Goal: Information Seeking & Learning: Learn about a topic

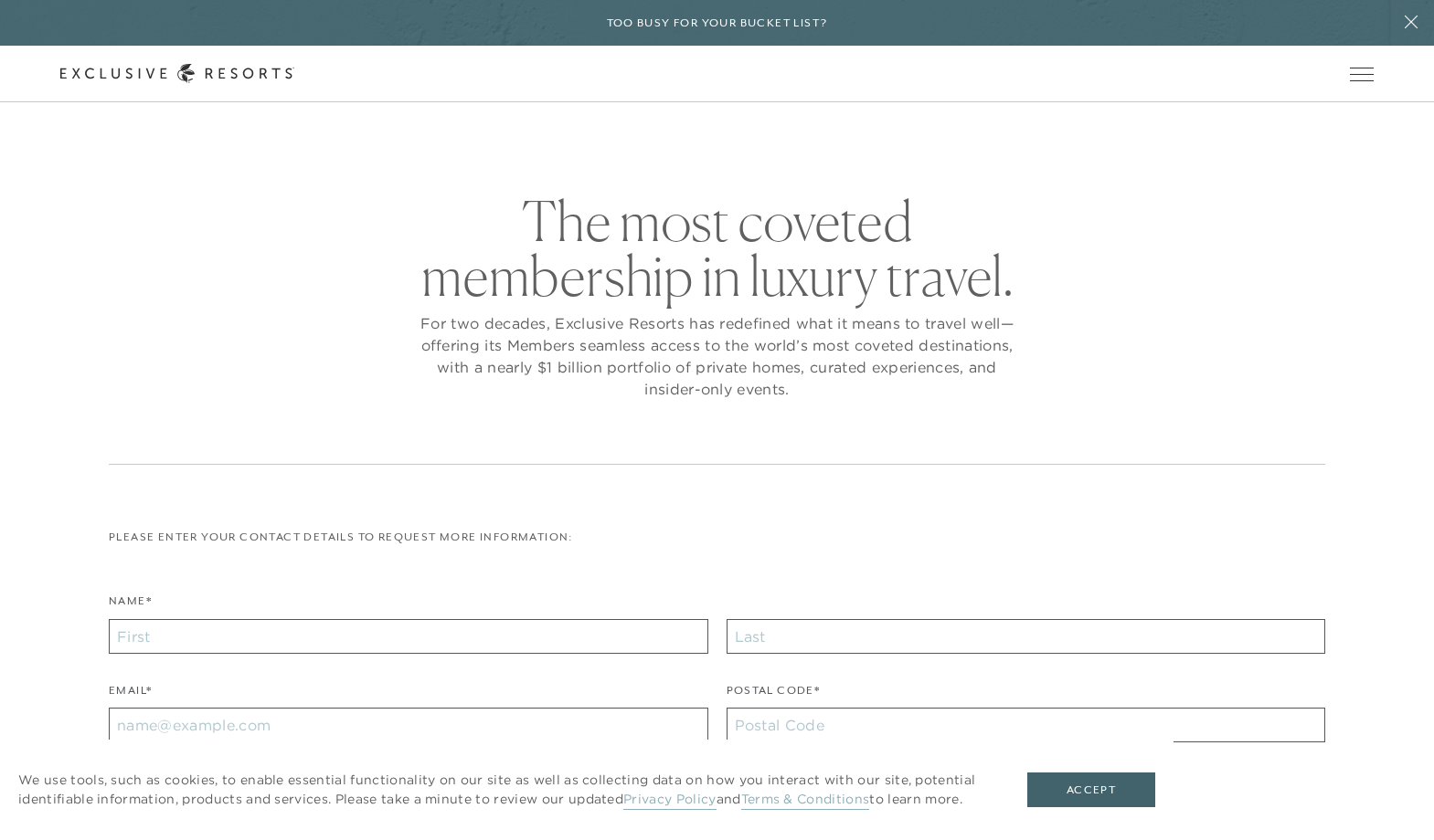
checkbox input "false"
click at [0, 0] on link "Membership" at bounding box center [0, 0] width 0 height 0
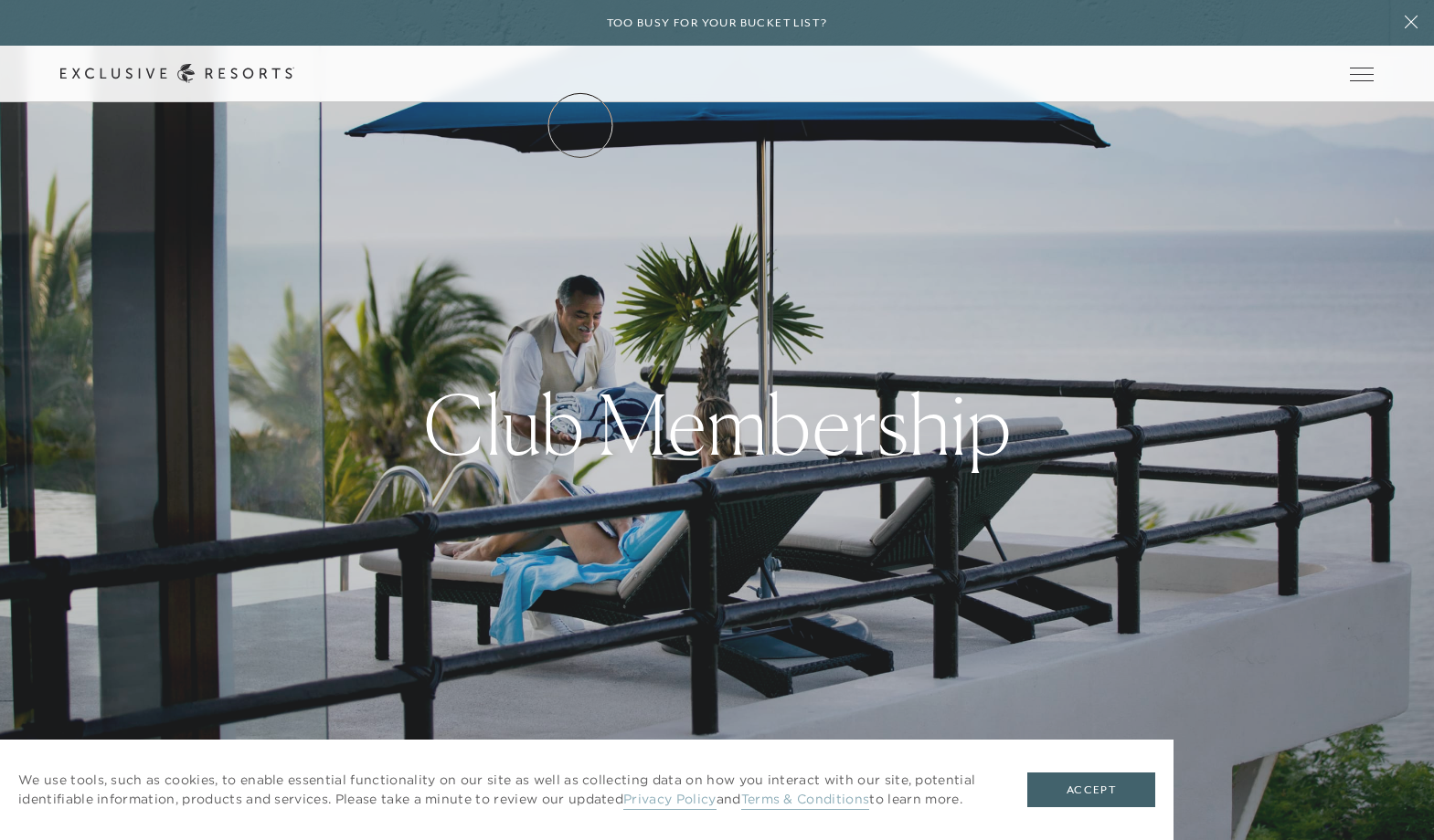
click at [0, 0] on link "The Collection" at bounding box center [0, 0] width 0 height 0
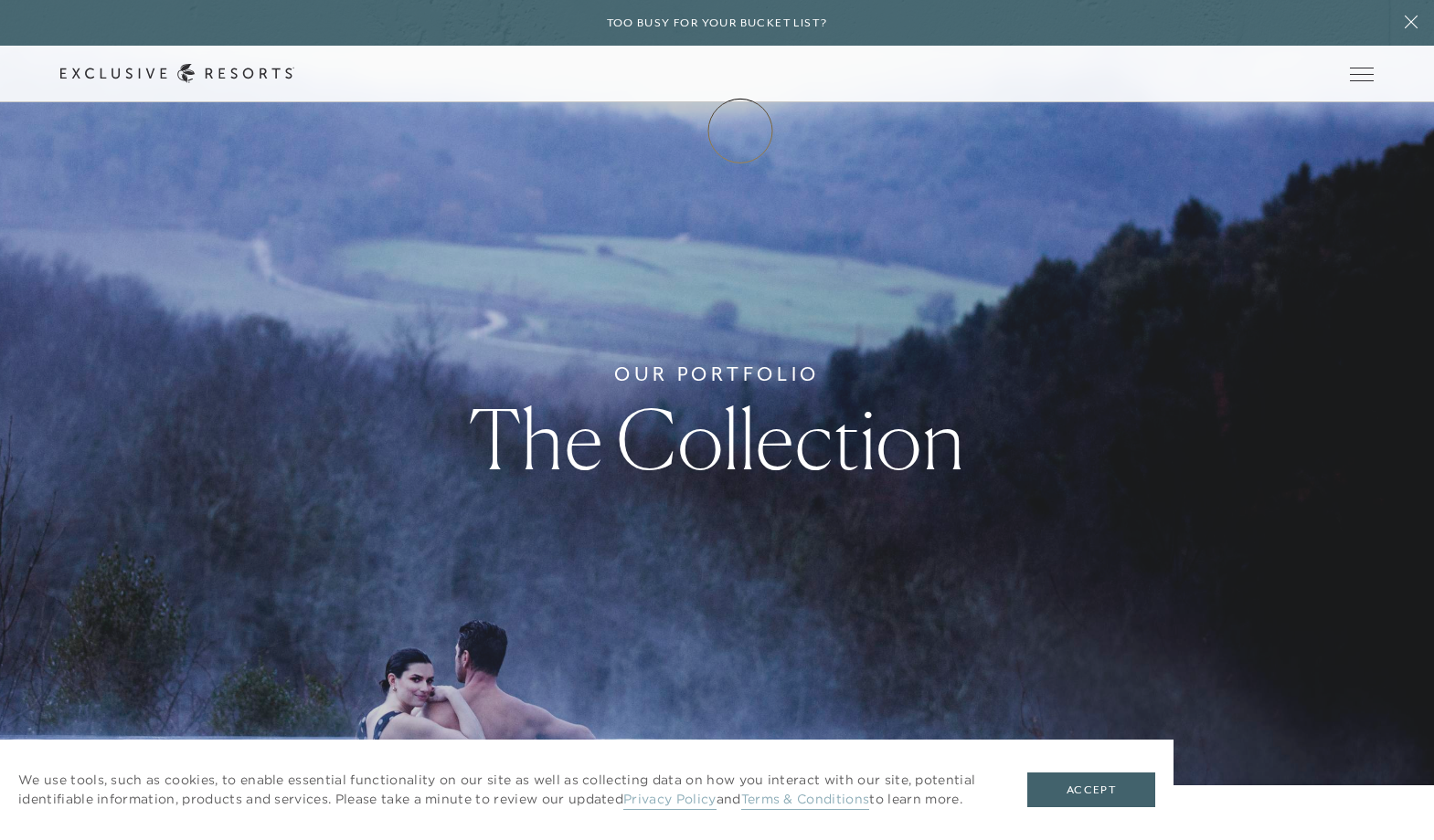
click at [0, 0] on link "Membership" at bounding box center [0, 0] width 0 height 0
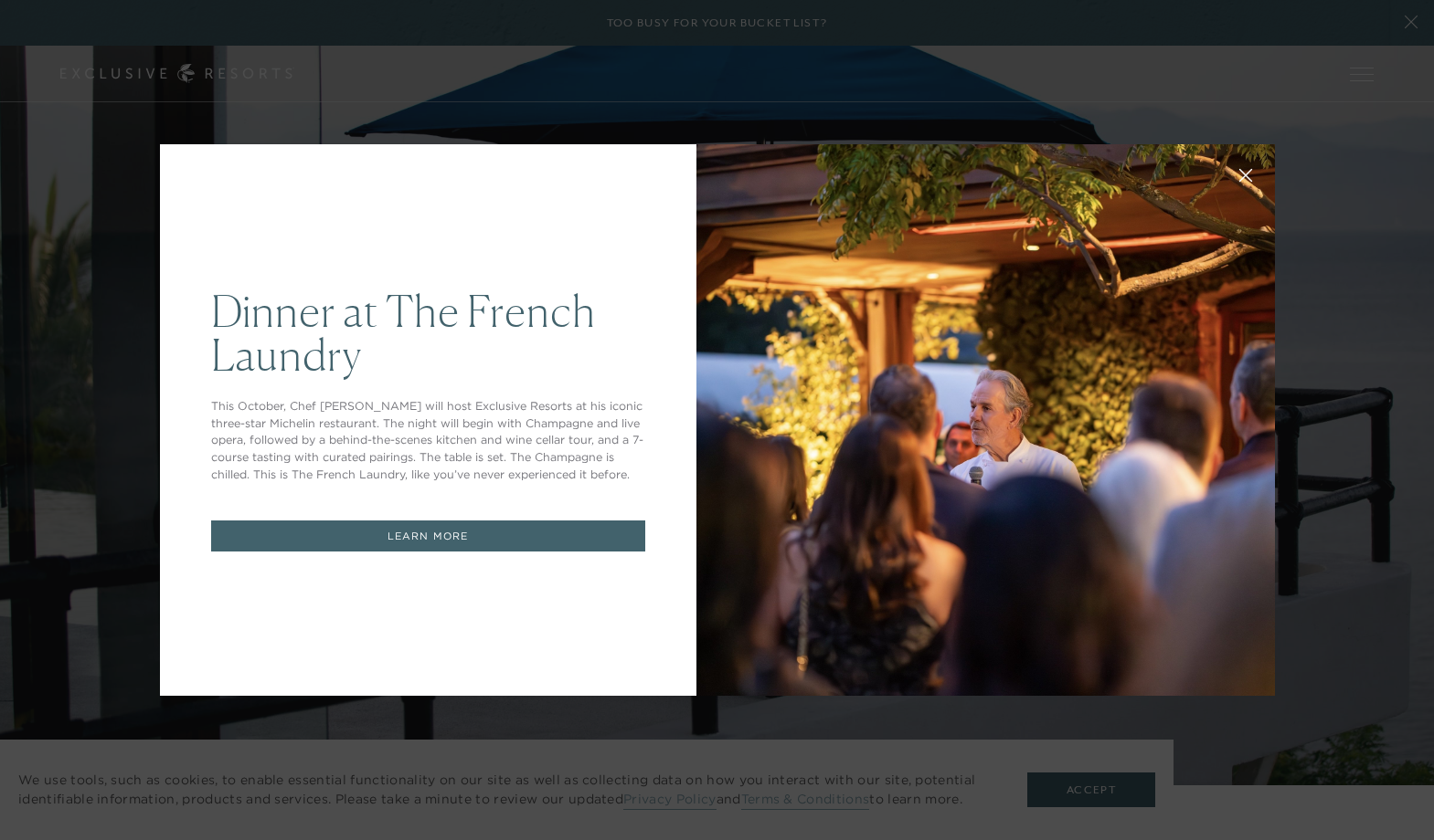
click at [820, 283] on div at bounding box center [985, 420] width 579 height 551
click at [1104, 800] on div "Dinner at The French Laundry This October, Chef Thomas Keller will host Exclusi…" at bounding box center [717, 420] width 1434 height 840
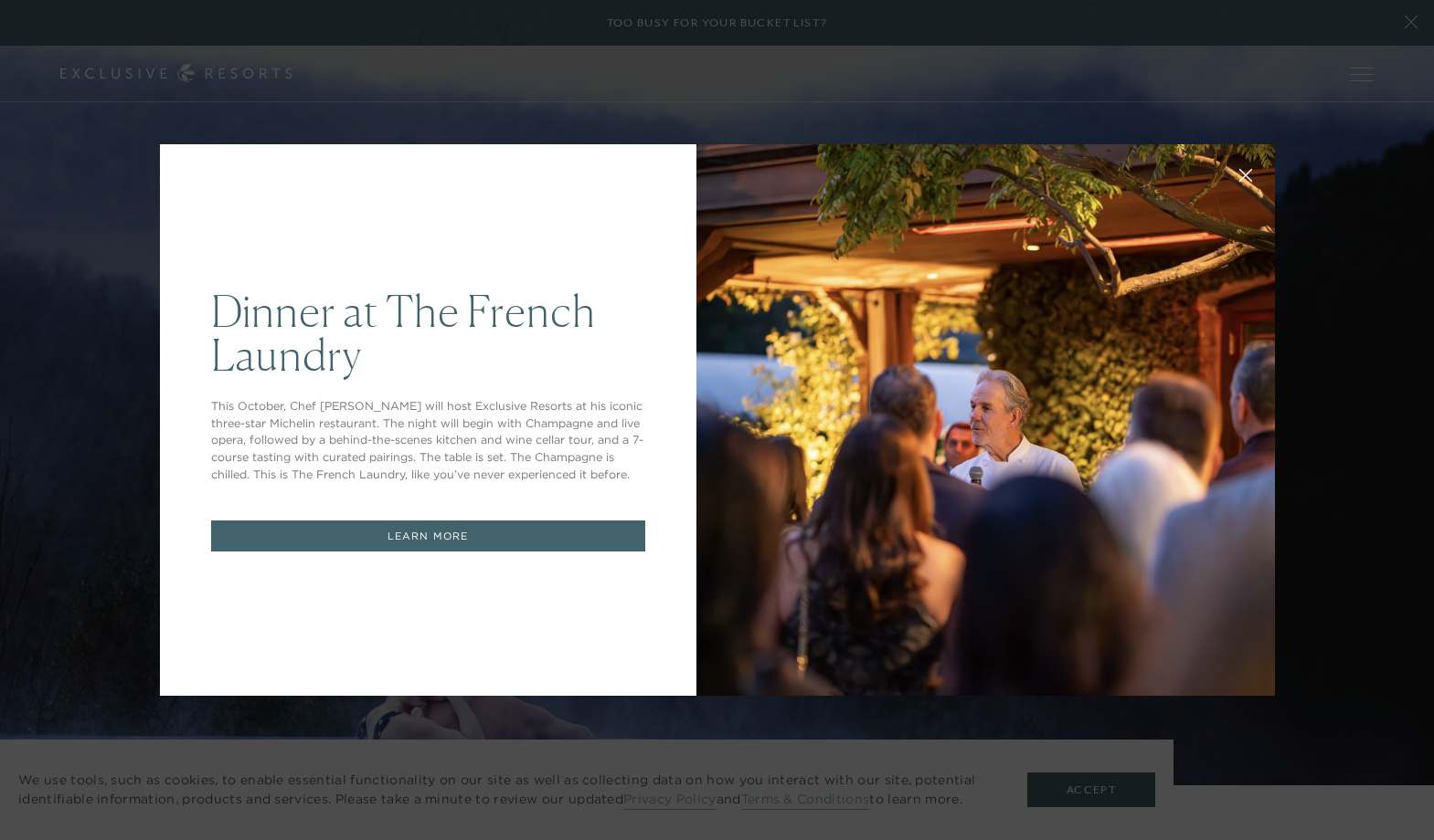
click at [451, 528] on link "LEARN MORE" at bounding box center [428, 536] width 434 height 32
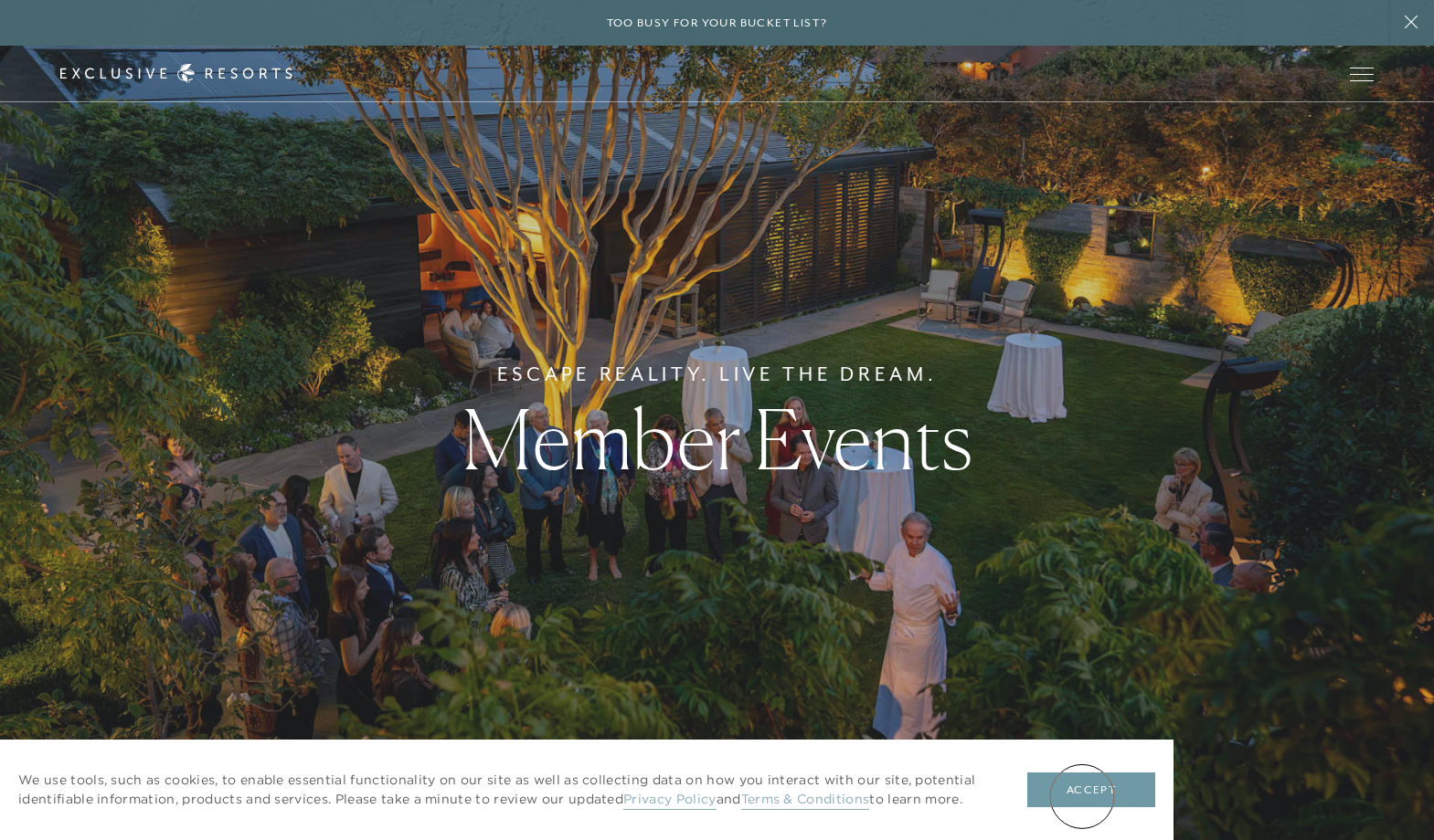
click at [1081, 796] on button "Accept" at bounding box center [1090, 789] width 127 height 35
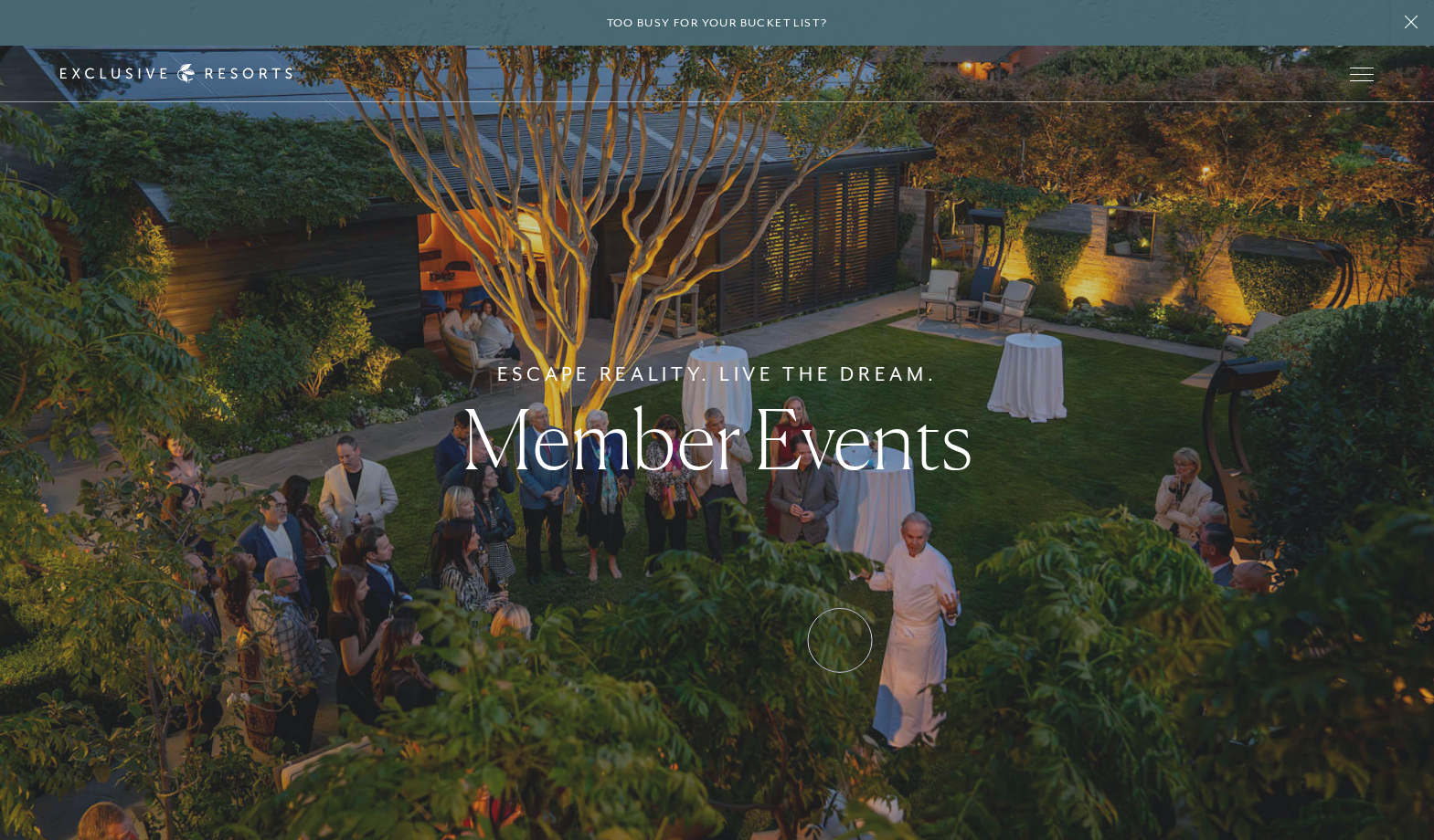
click at [839, 640] on div "Escape Reality. Live The Dream. Member Events" at bounding box center [717, 420] width 1434 height 840
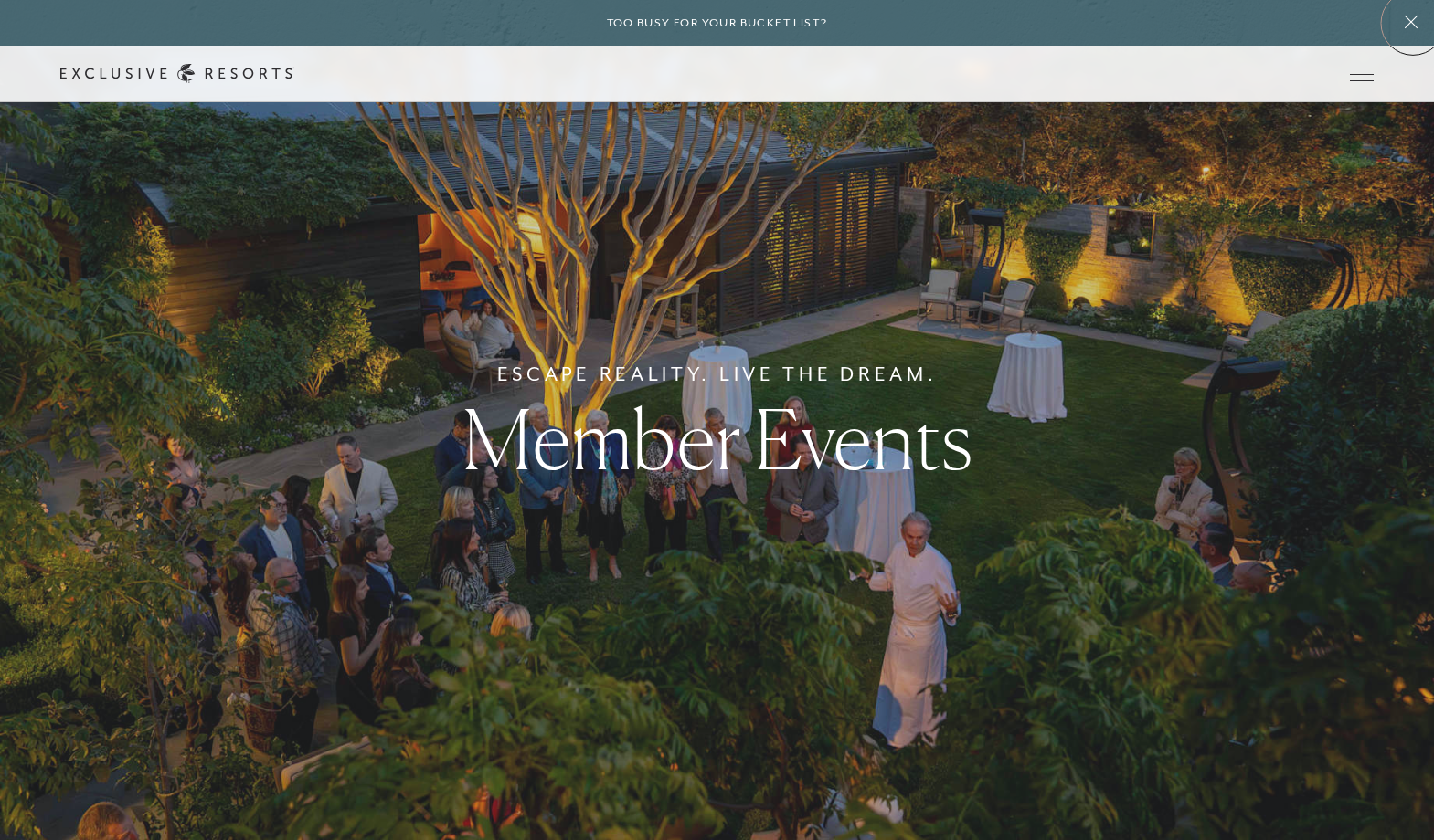
click at [1413, 23] on icon at bounding box center [1410, 22] width 13 height 13
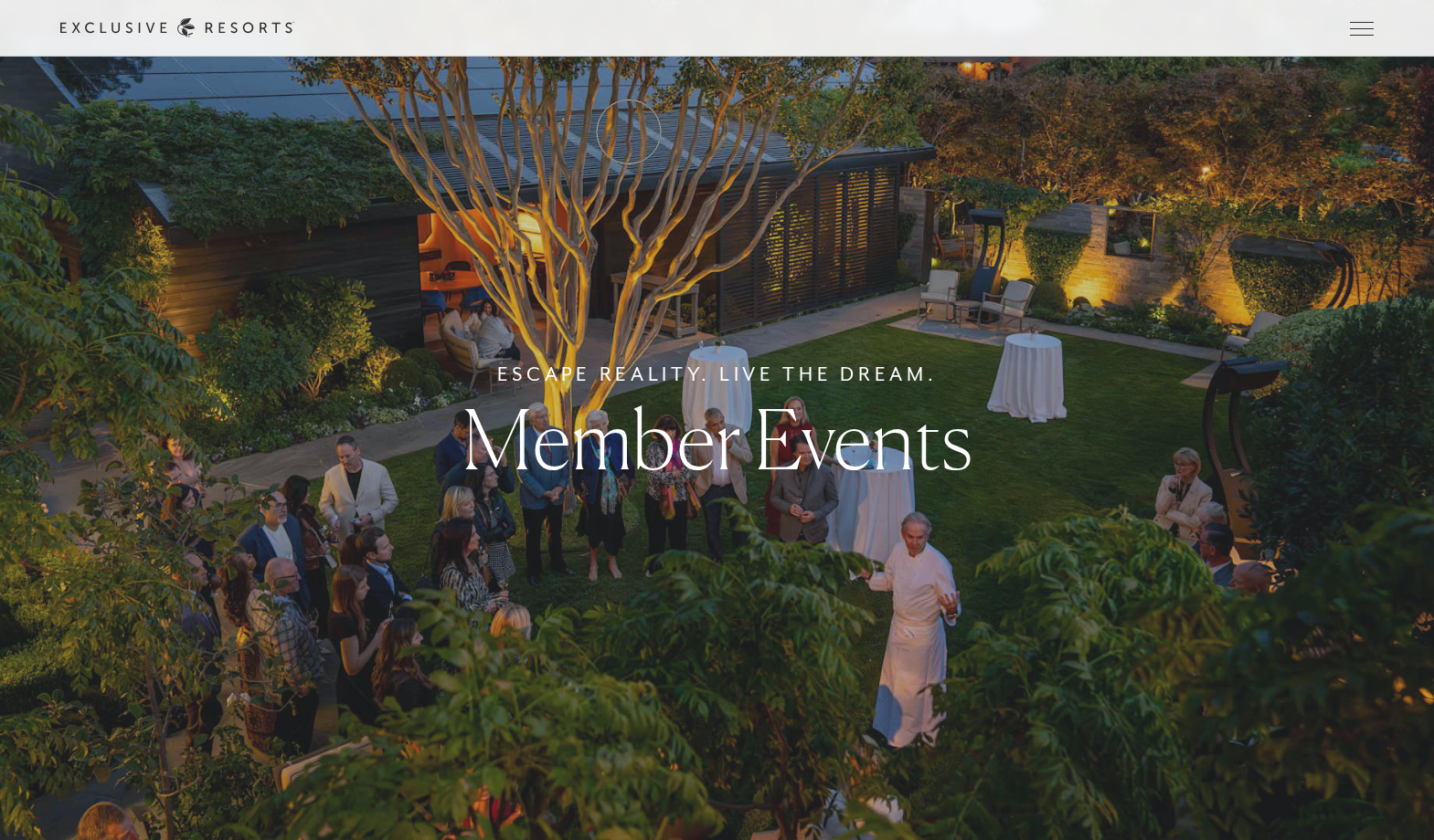
click at [0, 0] on link "How it works" at bounding box center [0, 0] width 0 height 0
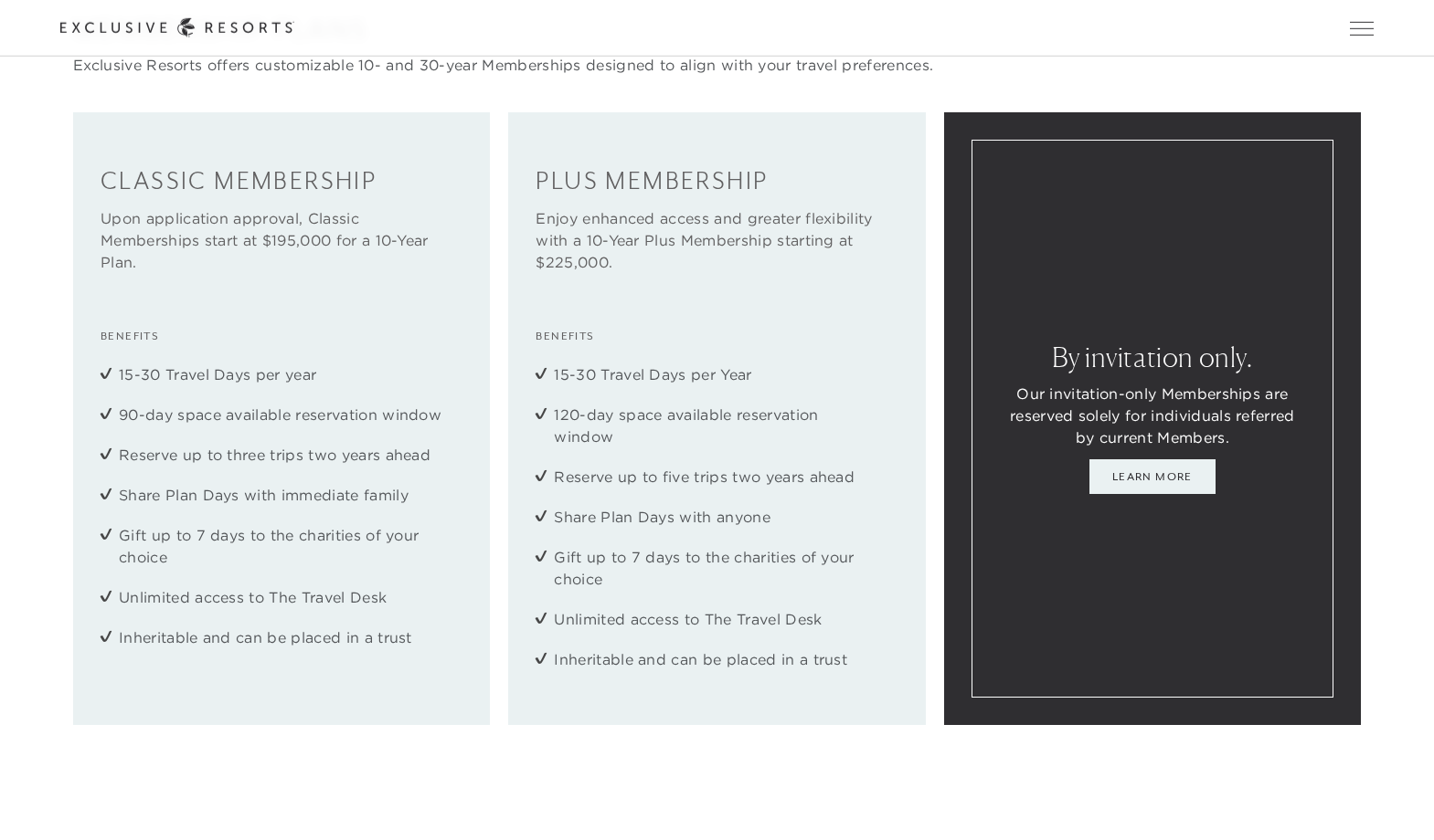
scroll to position [2571, 0]
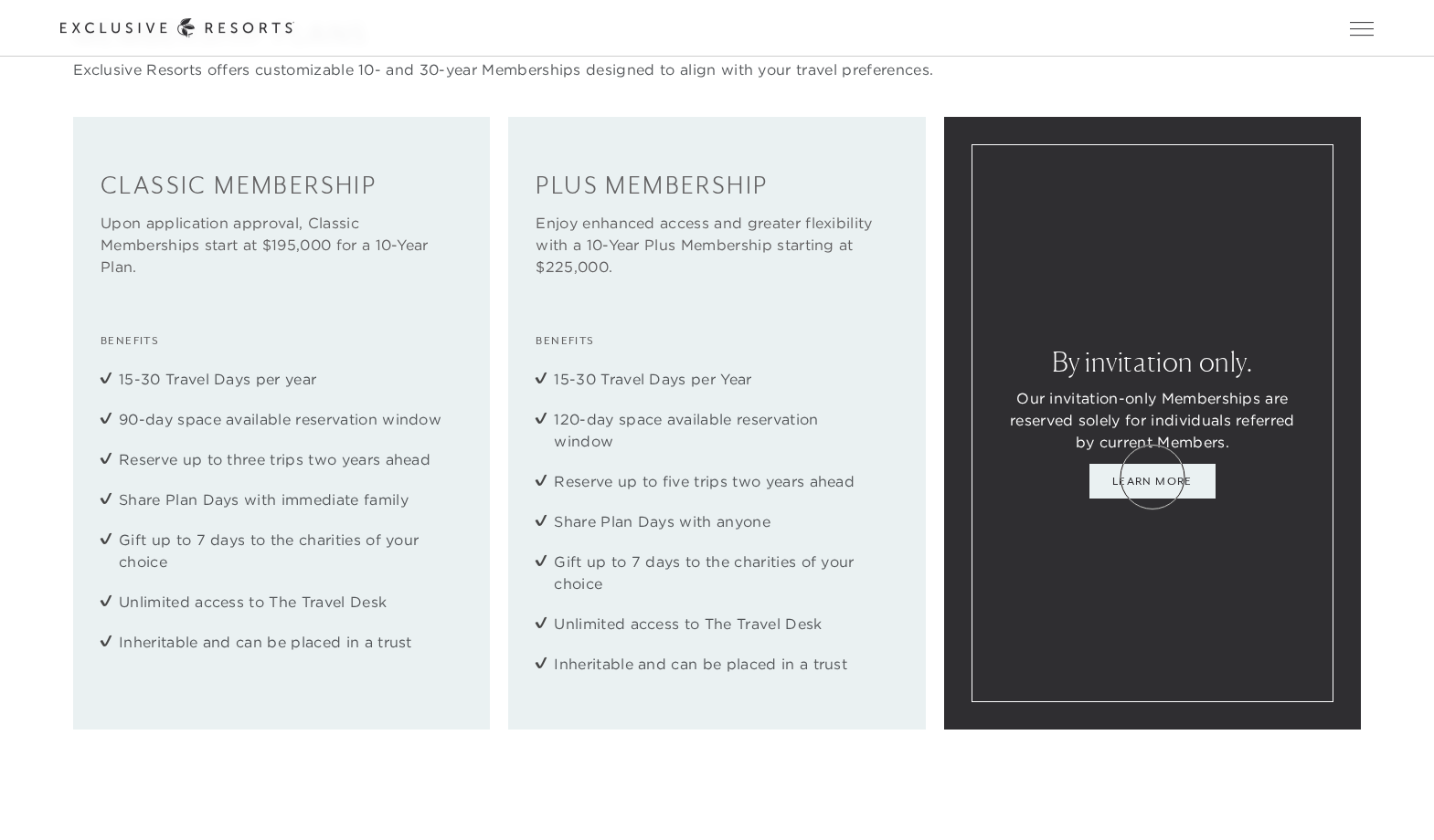
click at [1152, 477] on link "Learn More" at bounding box center [1152, 481] width 126 height 35
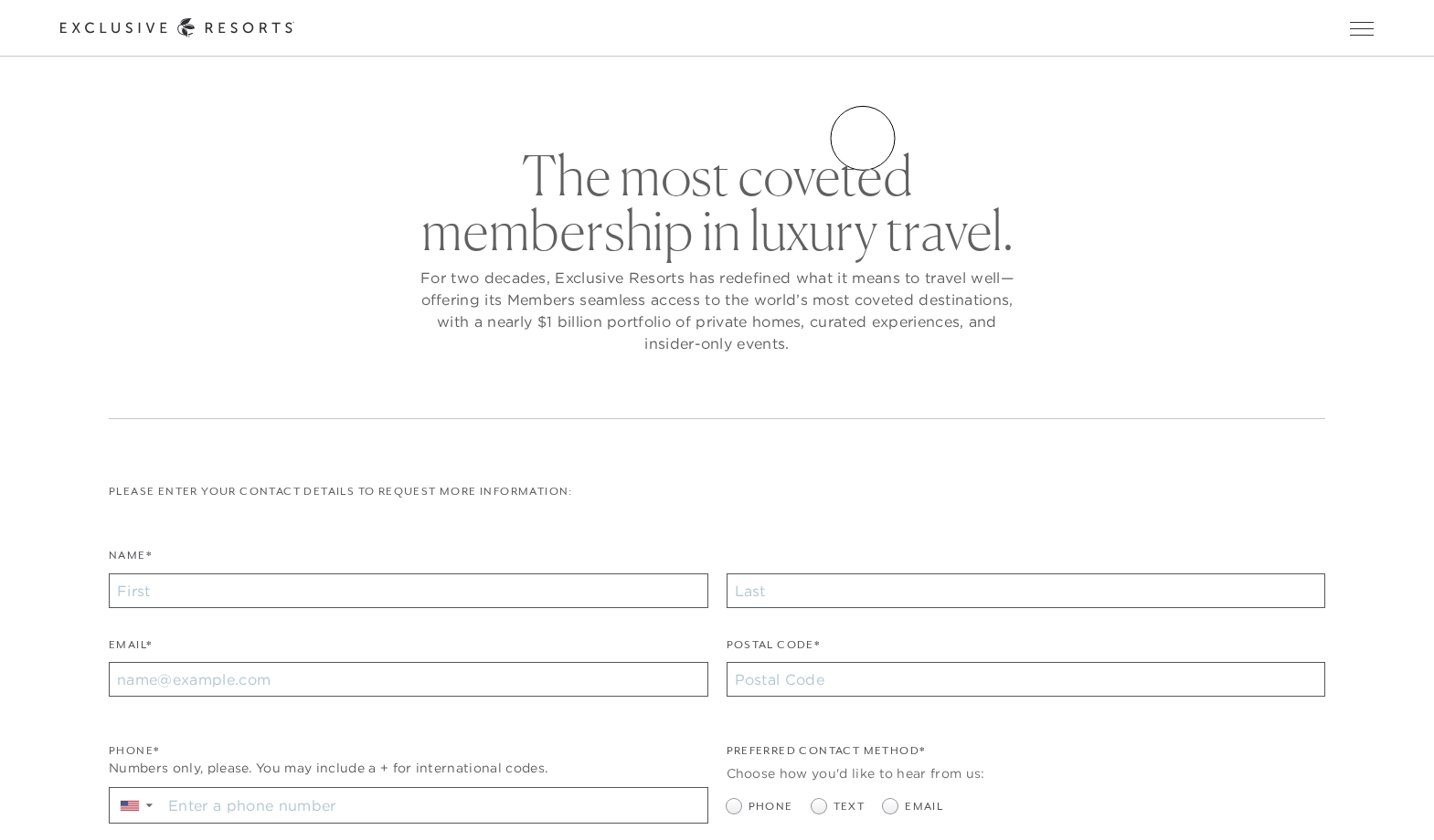
click at [0, 0] on link "VIP Benefits" at bounding box center [0, 0] width 0 height 0
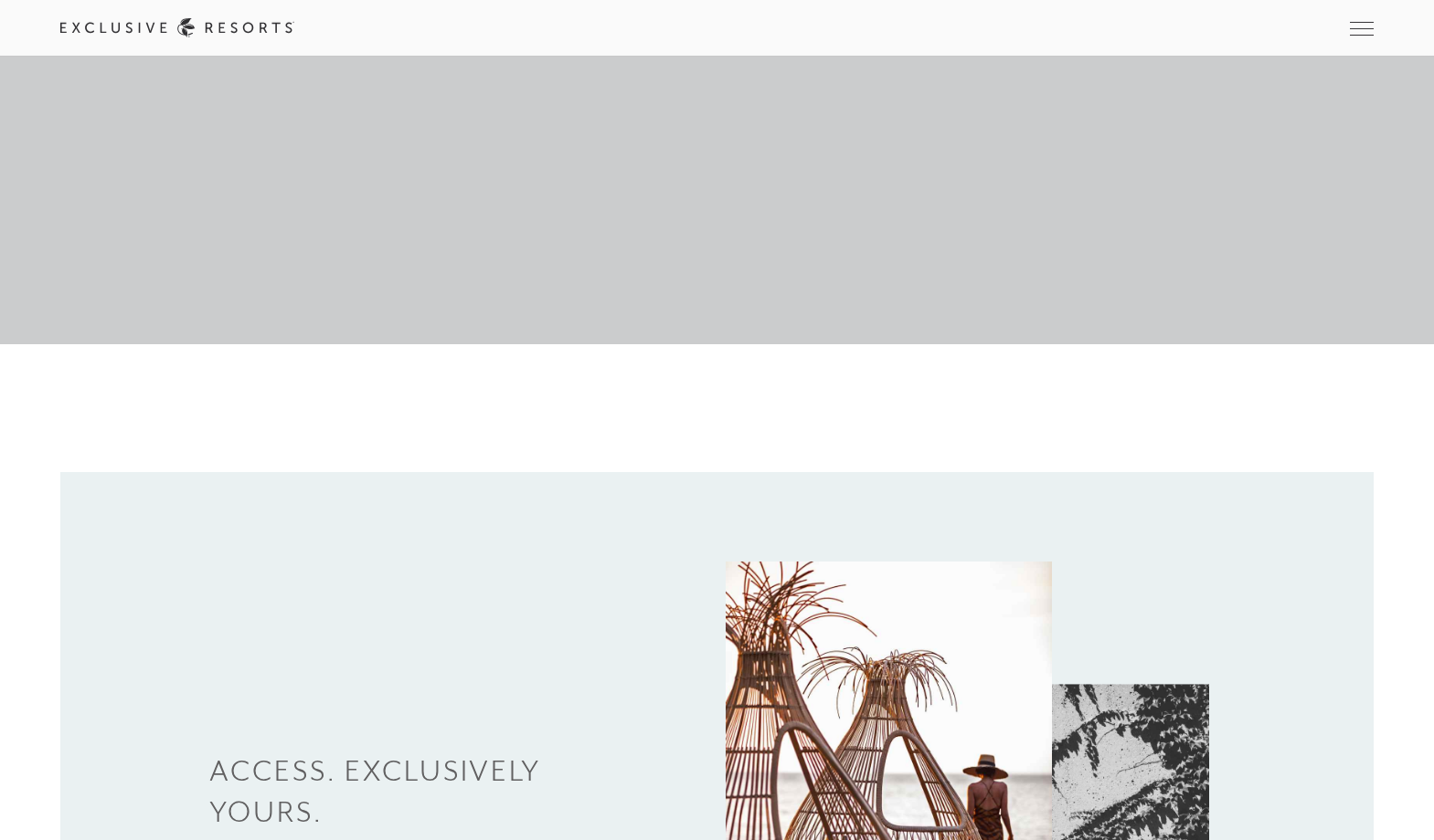
scroll to position [486, 0]
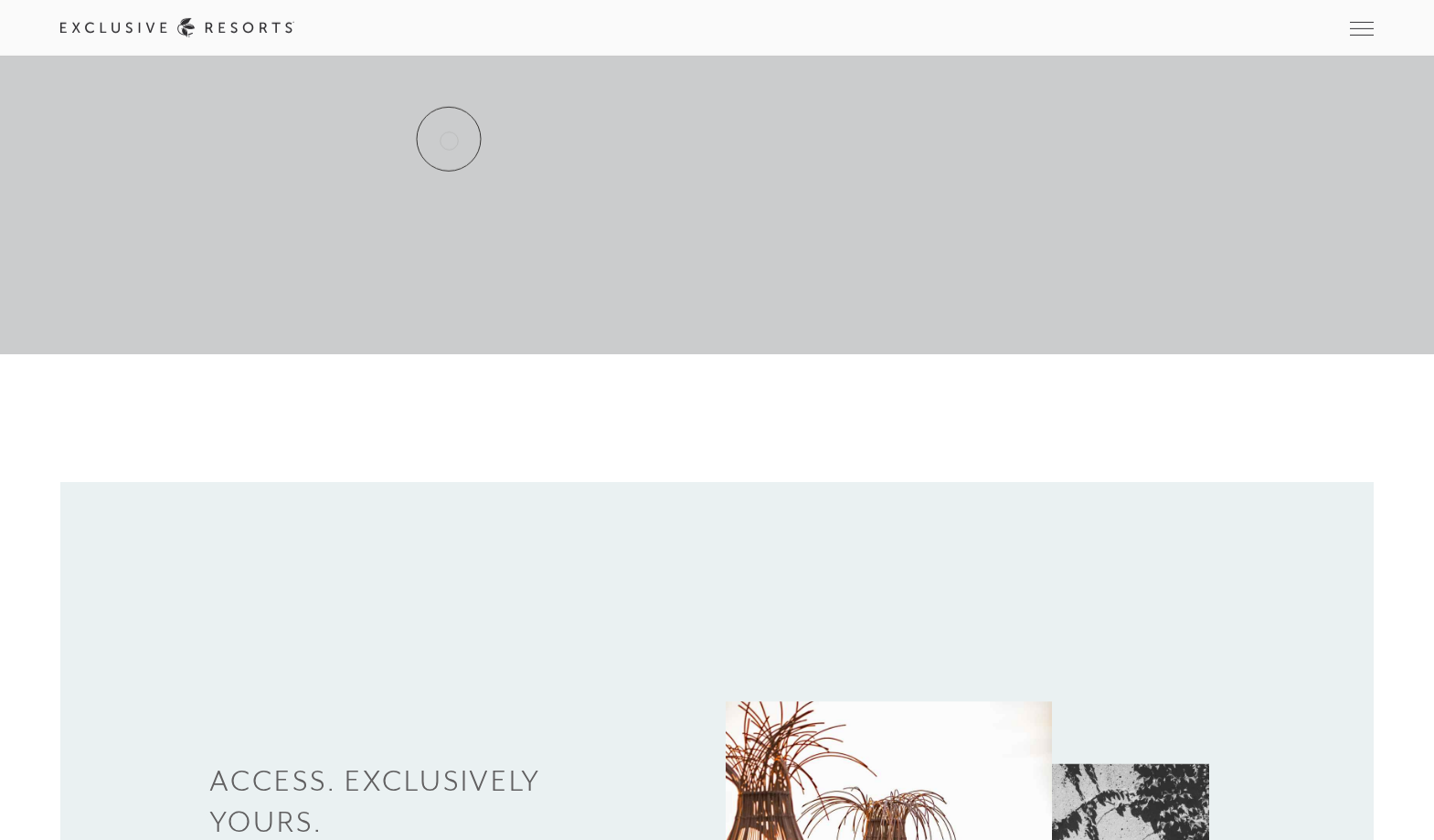
click at [0, 0] on link "Services & Standards" at bounding box center [0, 0] width 0 height 0
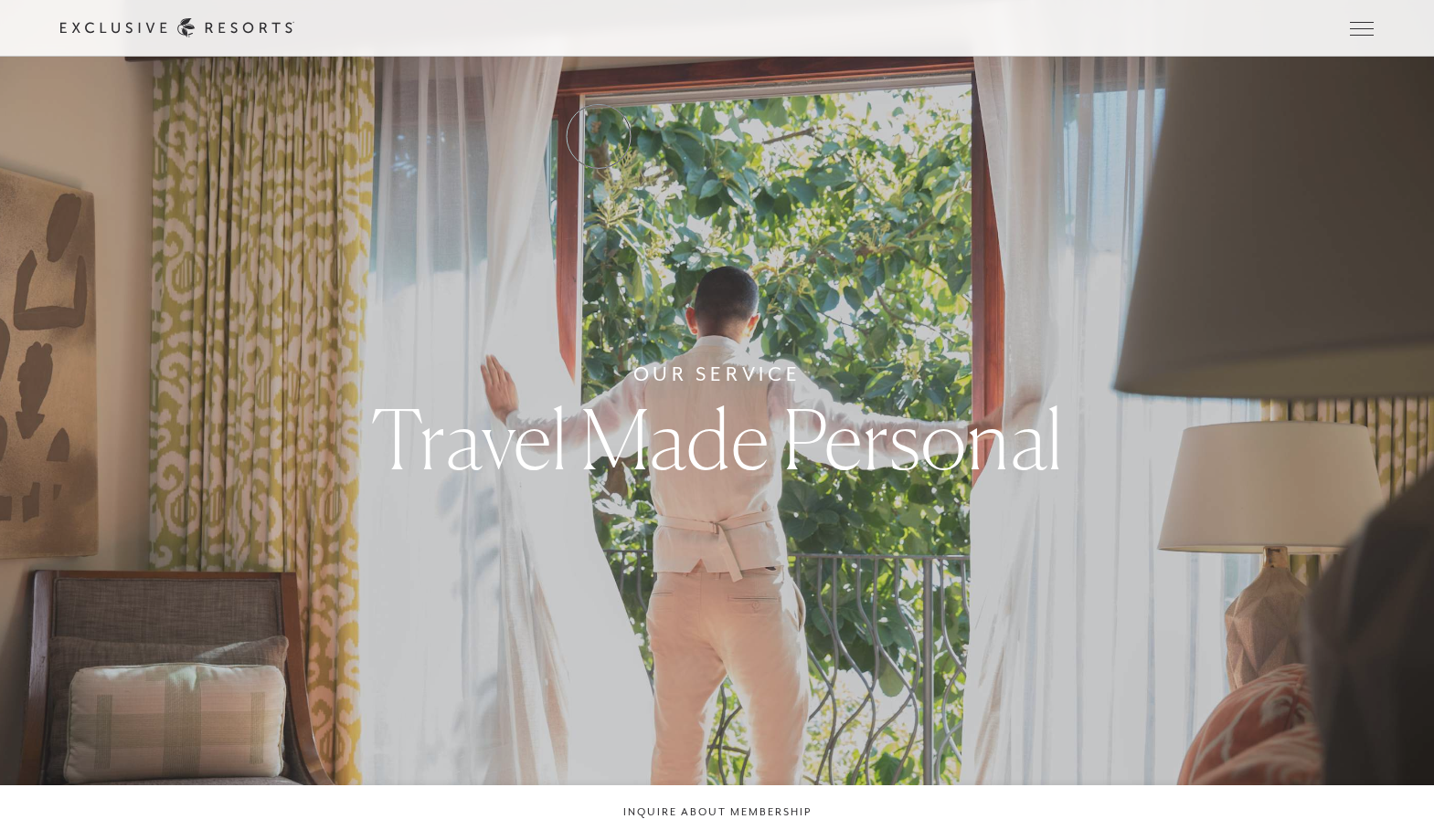
click at [0, 0] on link "Residence Collection" at bounding box center [0, 0] width 0 height 0
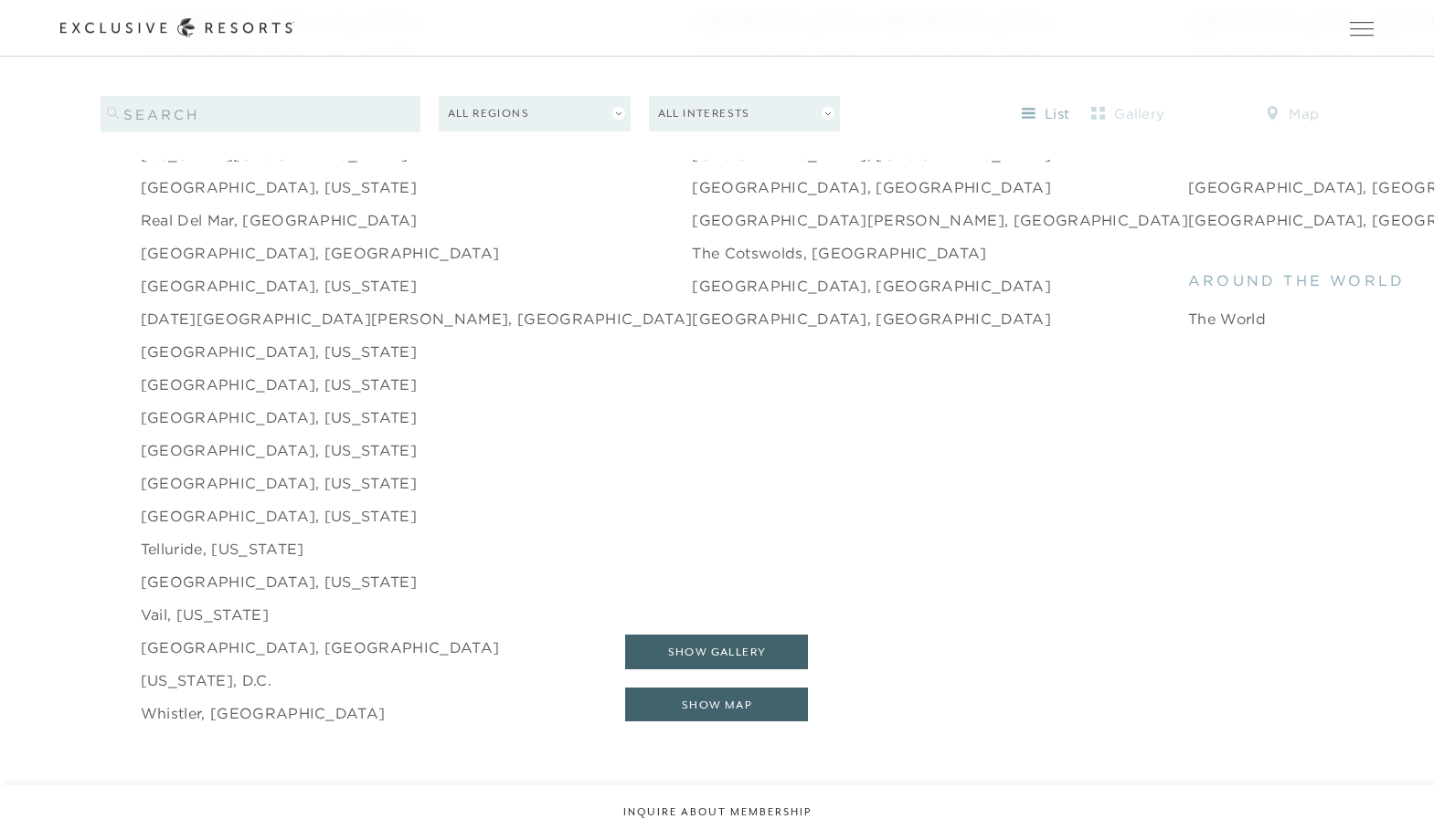
scroll to position [2993, 0]
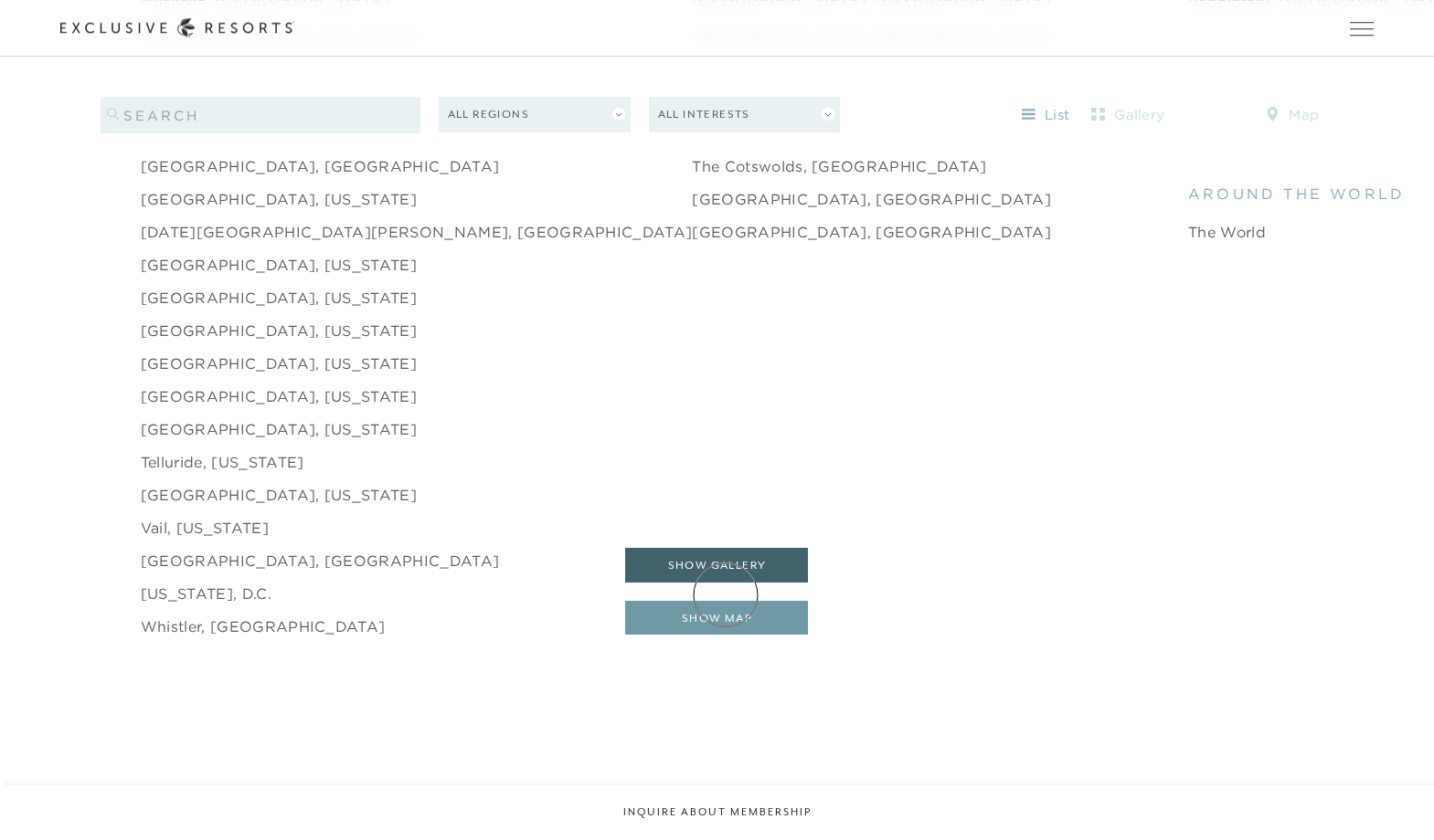
click at [726, 601] on button "show map" at bounding box center [717, 618] width 183 height 35
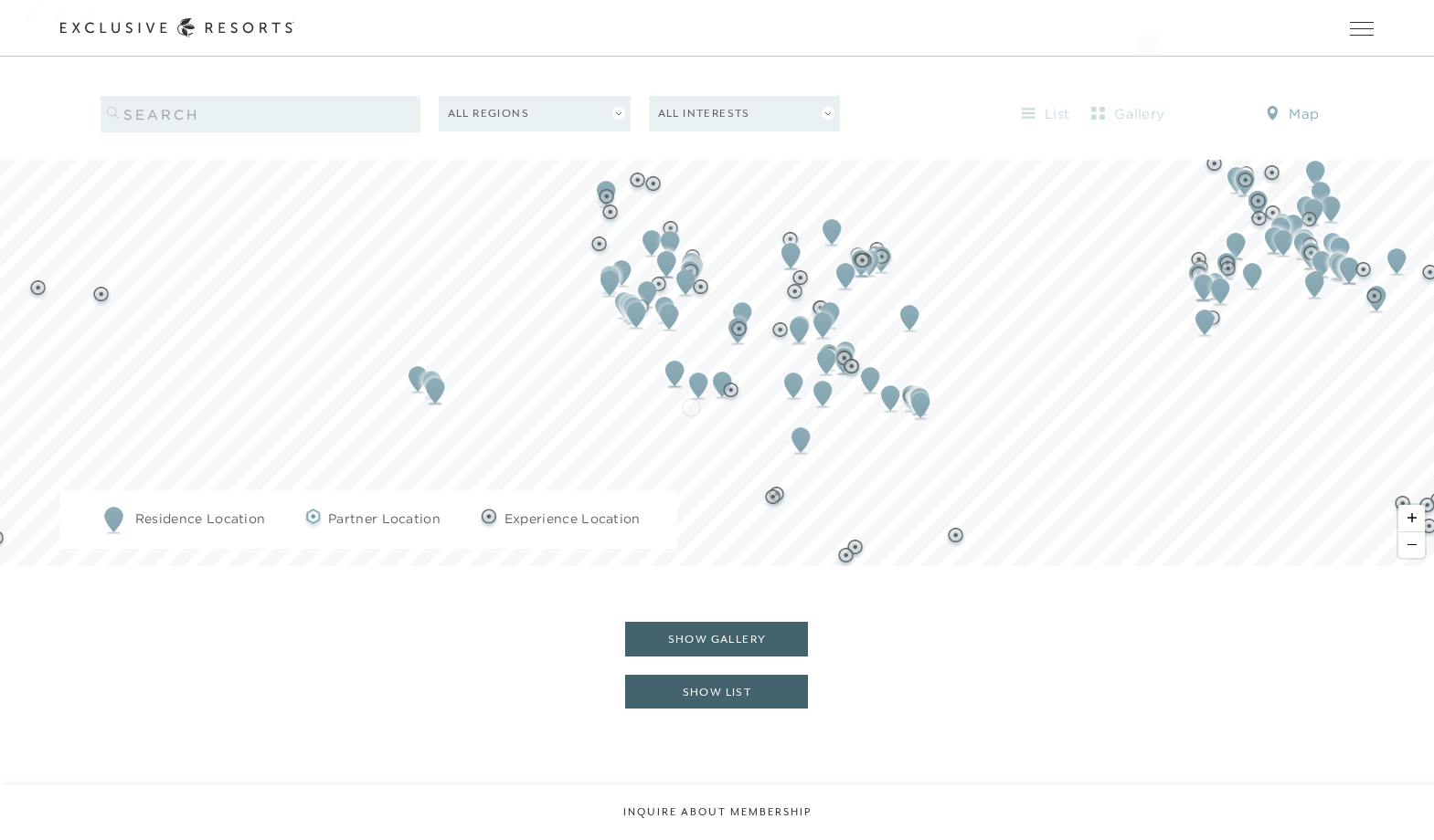
scroll to position [2180, 0]
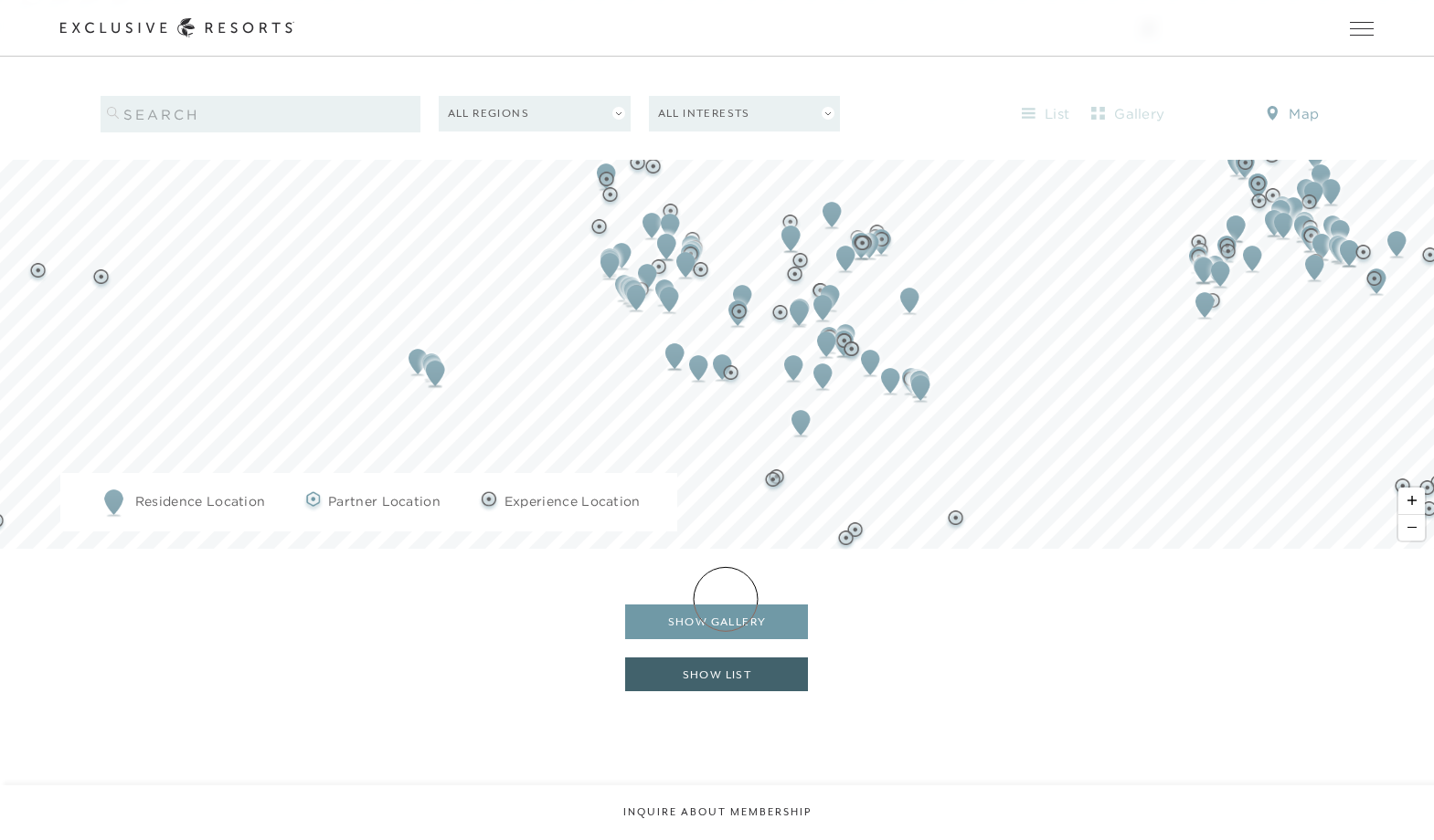
click at [726, 604] on button "show gallery" at bounding box center [717, 621] width 183 height 35
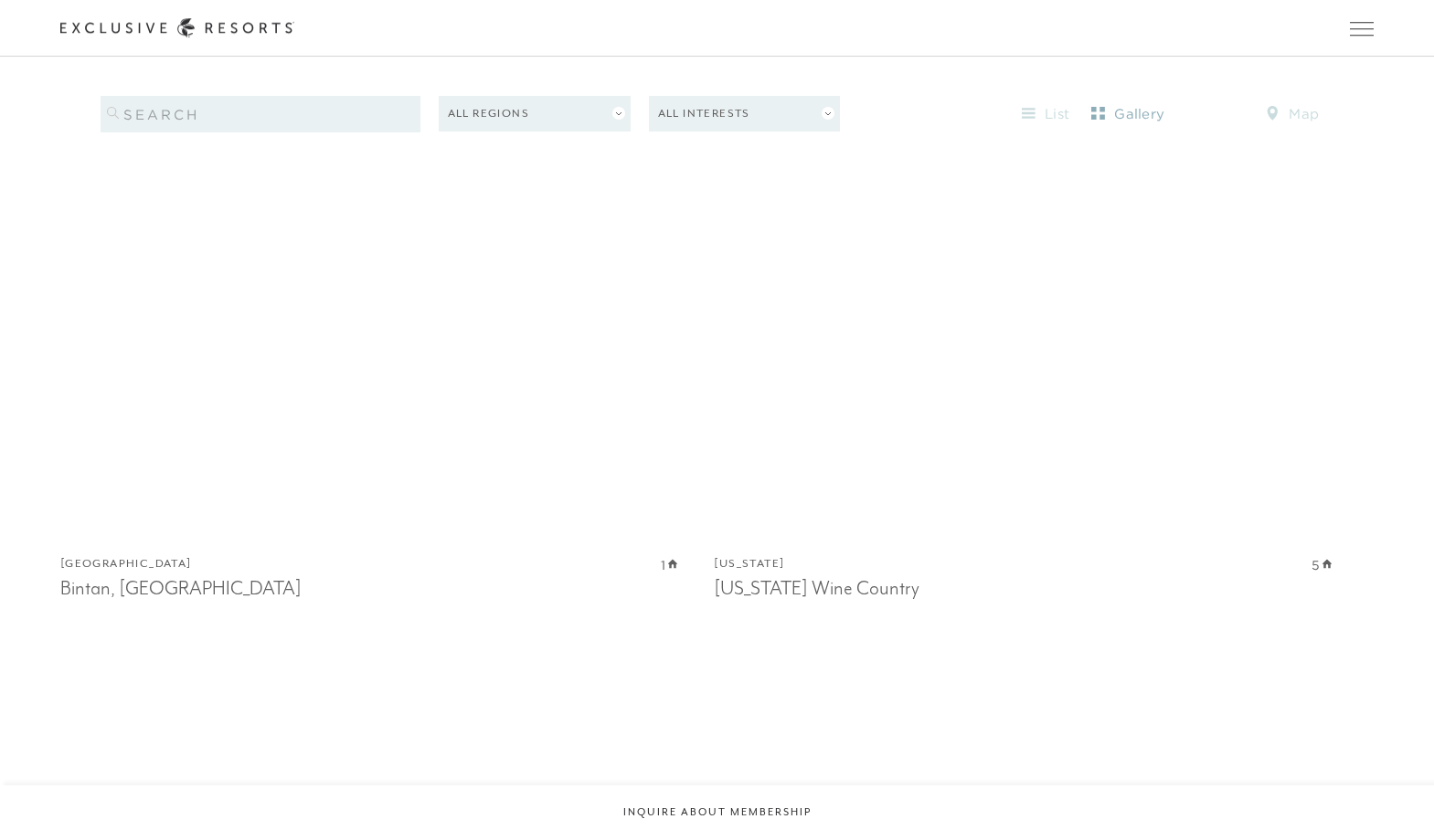
scroll to position [0, 0]
